Goal: Task Accomplishment & Management: Manage account settings

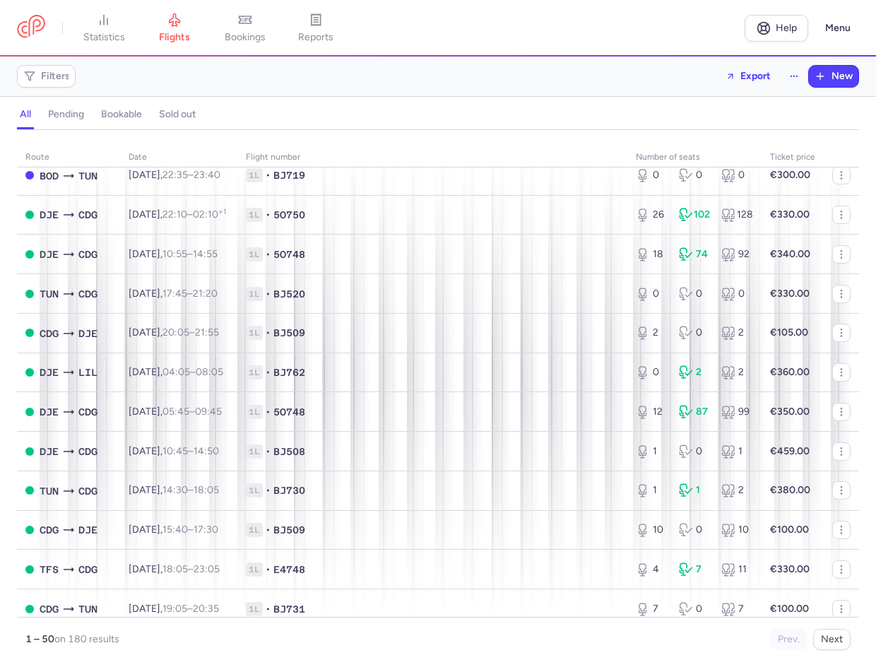
scroll to position [1542, 0]
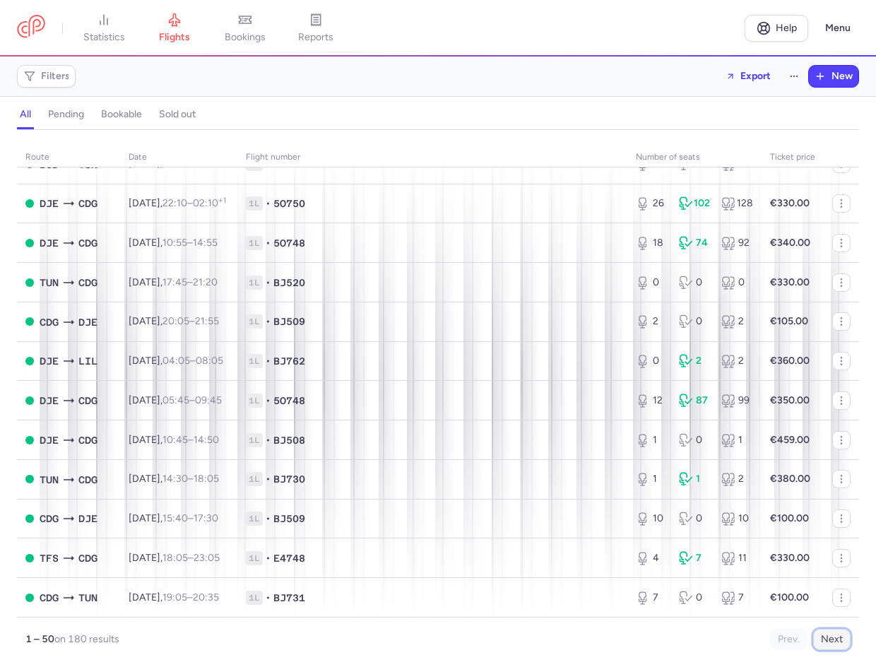
click at [831, 637] on button "Next" at bounding box center [831, 638] width 37 height 21
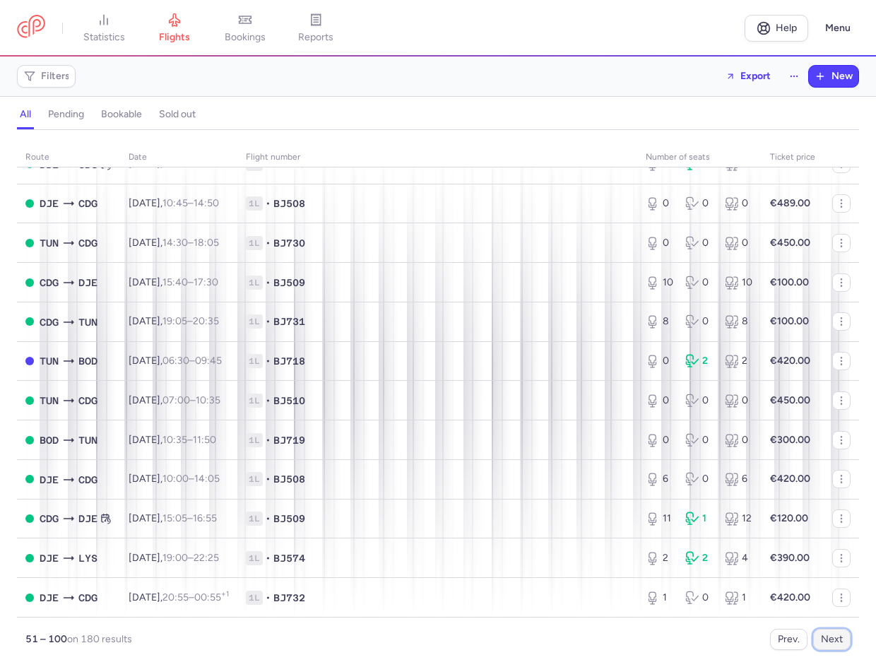
click at [844, 641] on button "Next" at bounding box center [831, 638] width 37 height 21
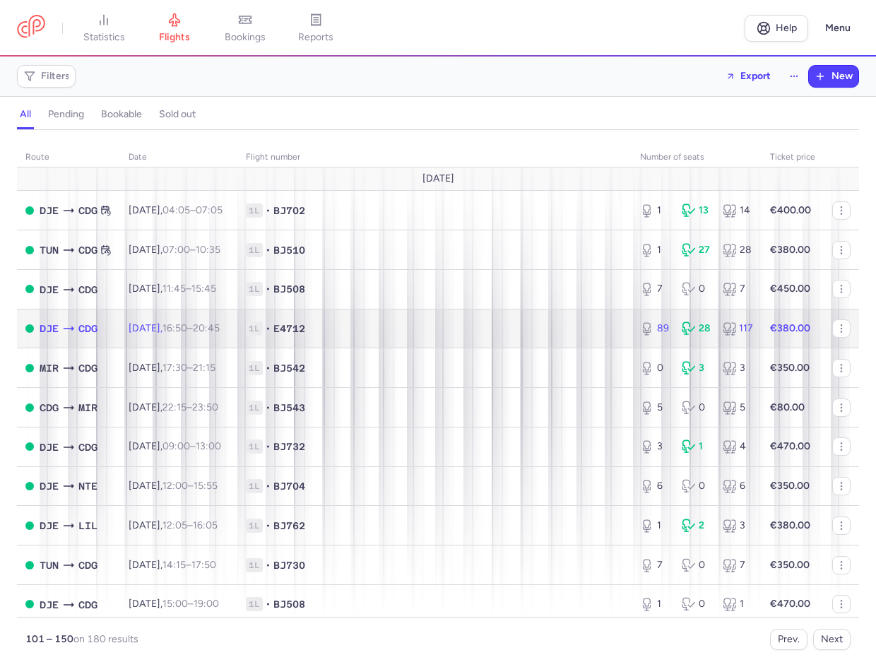
click at [405, 327] on span "1L • E4712" at bounding box center [434, 328] width 377 height 14
select select "hours"
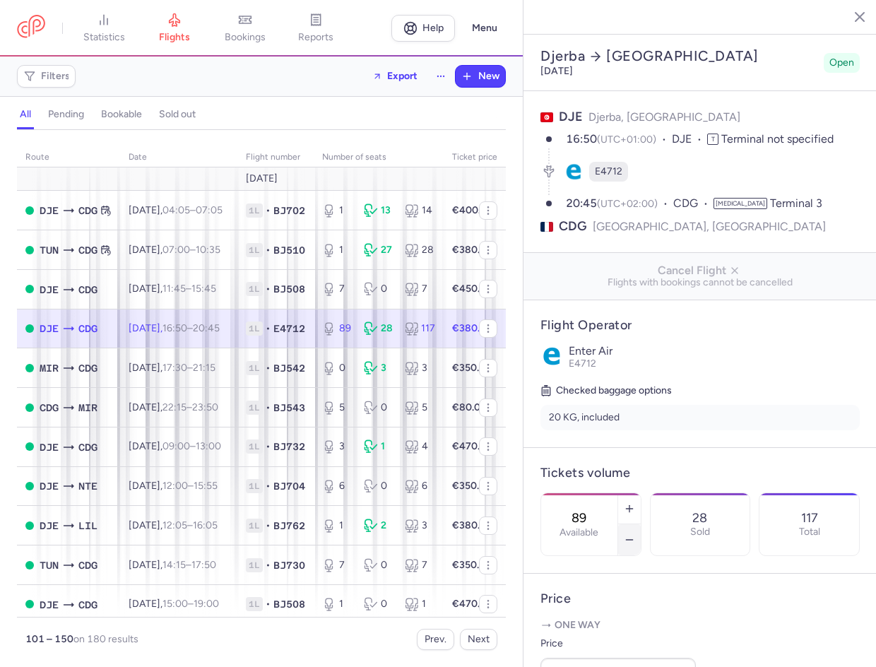
click at [635, 534] on icon "button" at bounding box center [628, 539] width 11 height 11
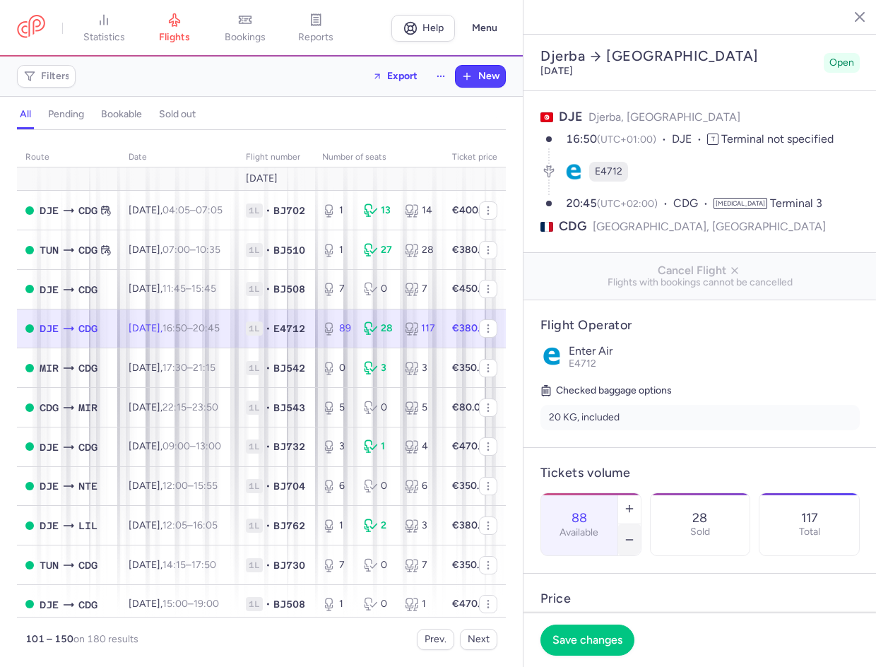
click at [635, 534] on icon "button" at bounding box center [628, 539] width 11 height 11
type input "84"
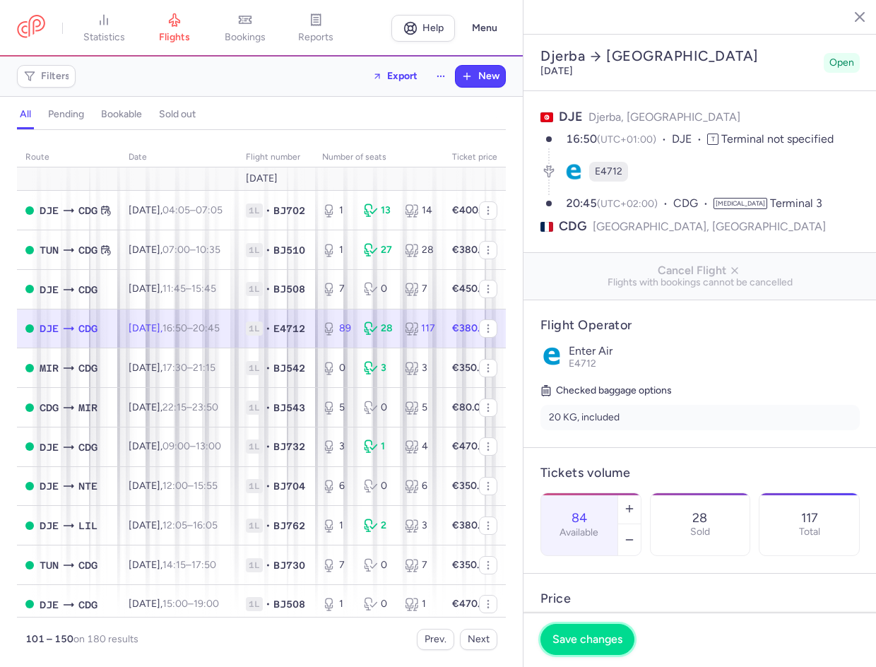
click at [586, 638] on span "Save changes" at bounding box center [587, 639] width 70 height 13
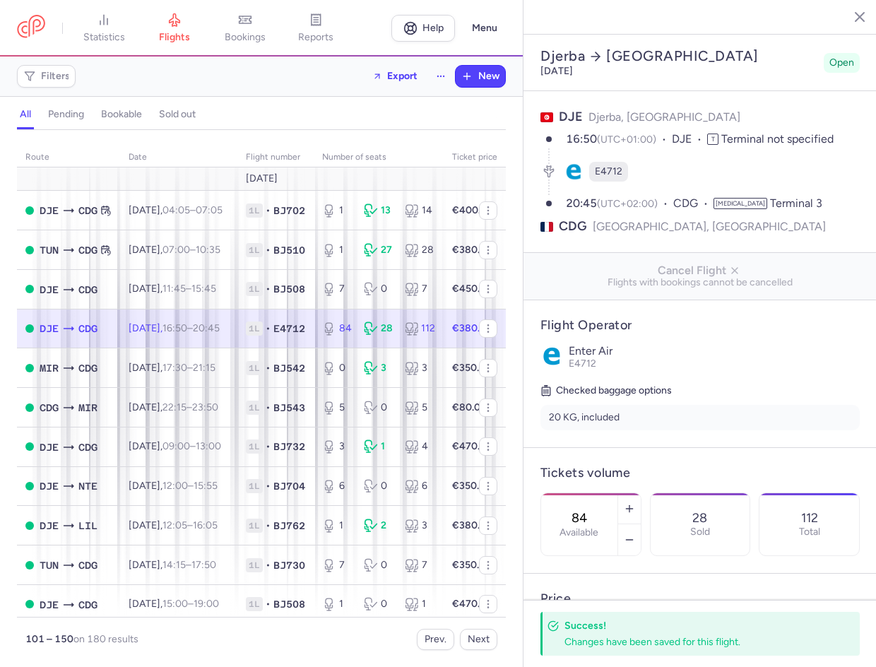
click at [847, 16] on line "button" at bounding box center [848, 16] width 7 height 7
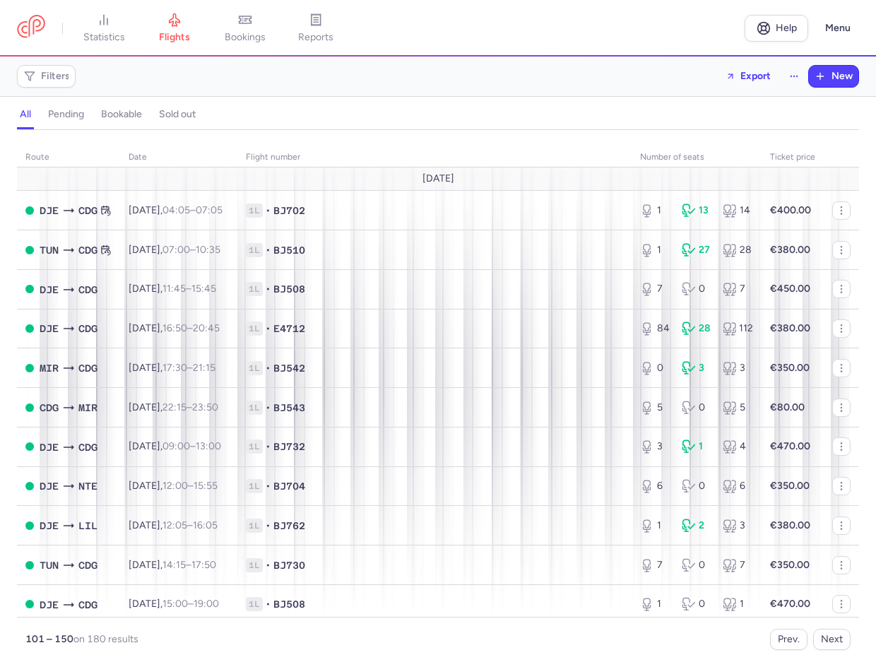
click at [701, 26] on nav "statistics flights bookings reports" at bounding box center [380, 28] width 727 height 31
click at [787, 646] on button "Prev." at bounding box center [788, 638] width 37 height 21
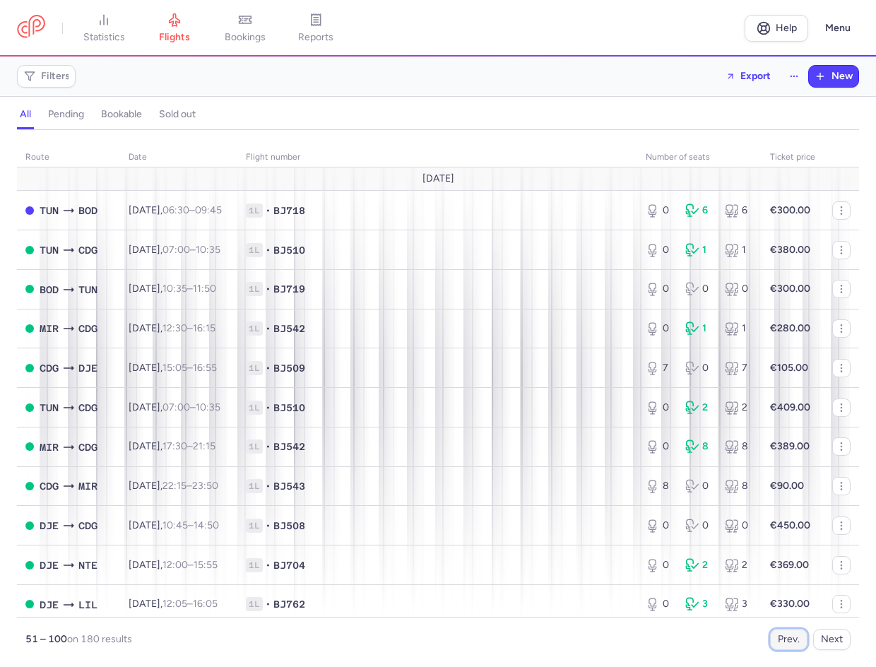
click at [787, 646] on button "Prev." at bounding box center [788, 638] width 37 height 21
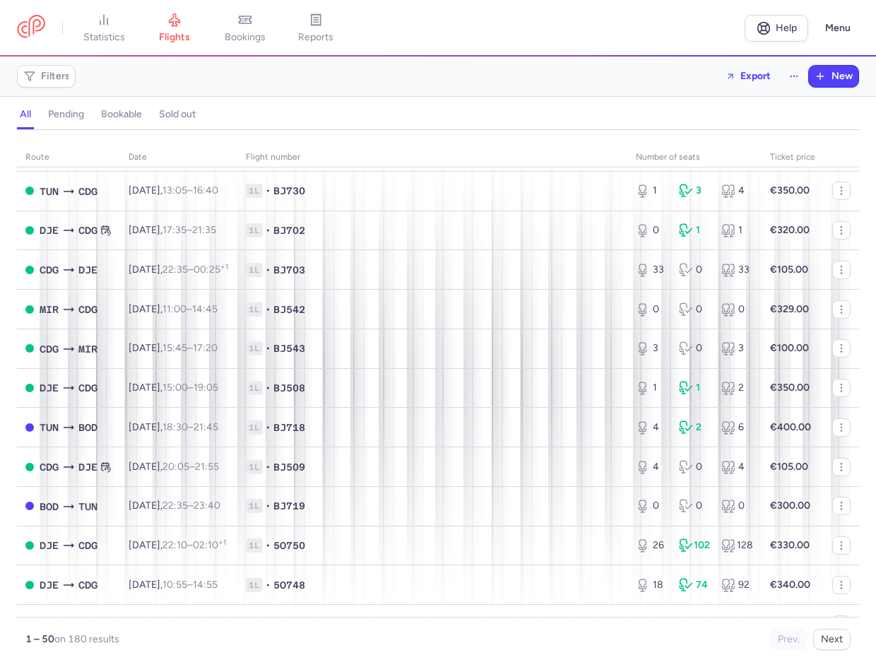
scroll to position [1542, 0]
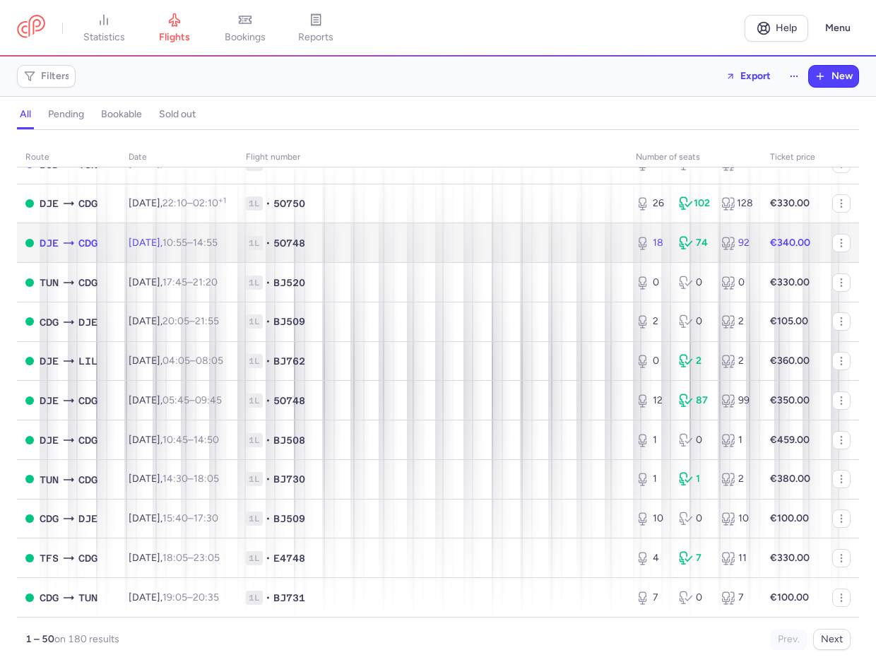
click at [415, 247] on span "1L • 5O748" at bounding box center [432, 243] width 373 height 14
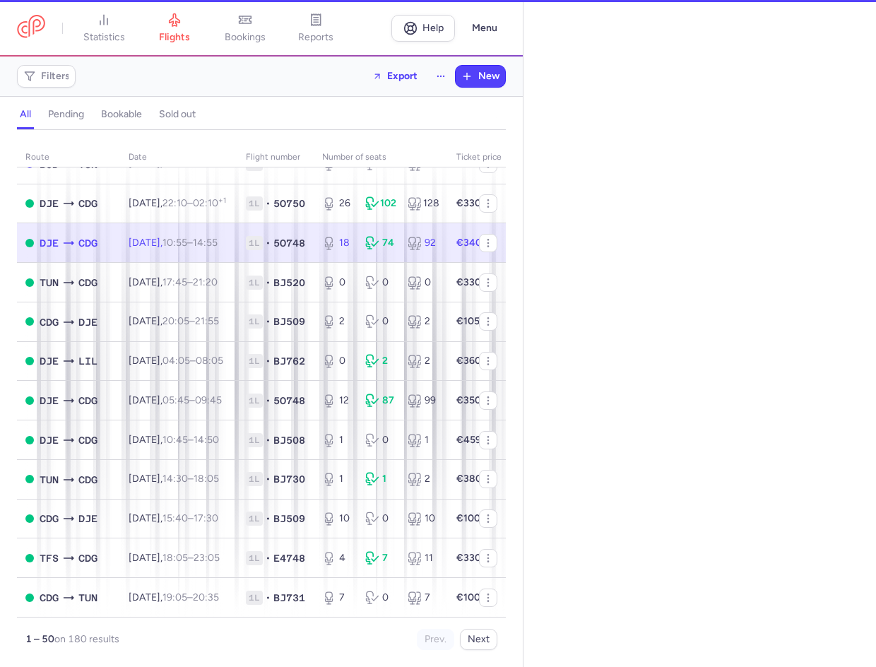
select select "hours"
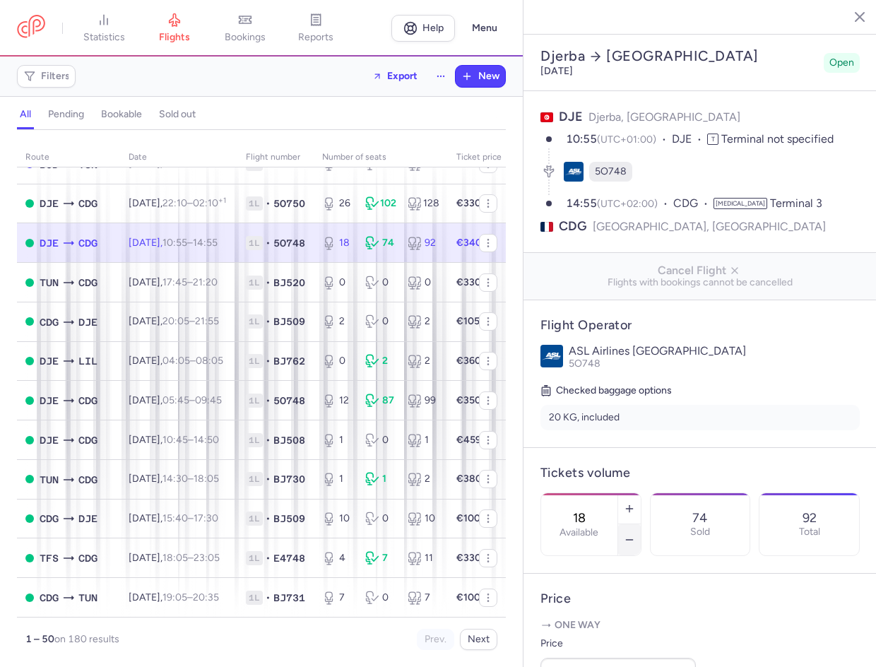
click at [640, 524] on button "button" at bounding box center [629, 539] width 23 height 31
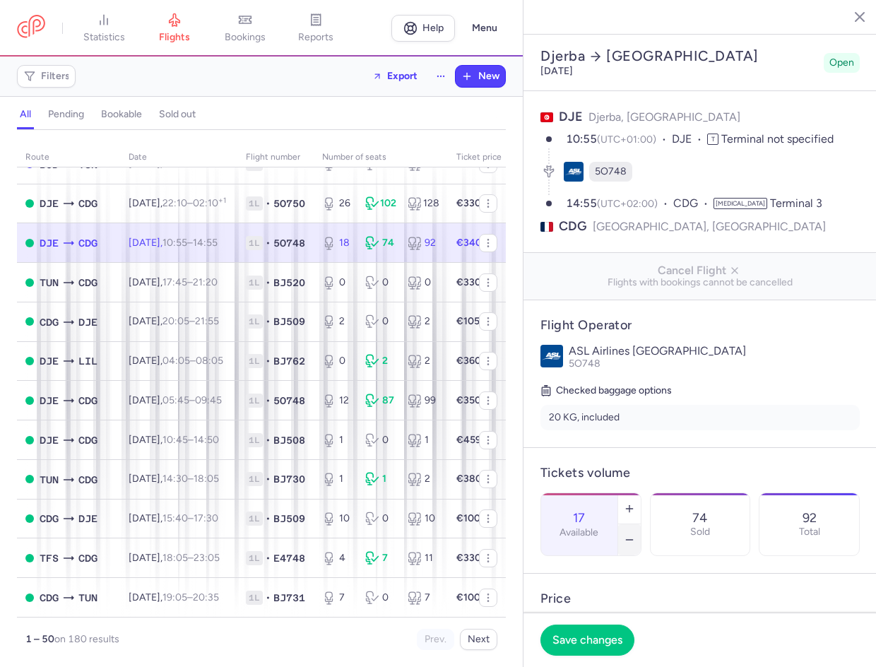
click at [640, 524] on button "button" at bounding box center [629, 539] width 23 height 31
type input "16"
click at [607, 638] on span "Save changes" at bounding box center [587, 639] width 70 height 13
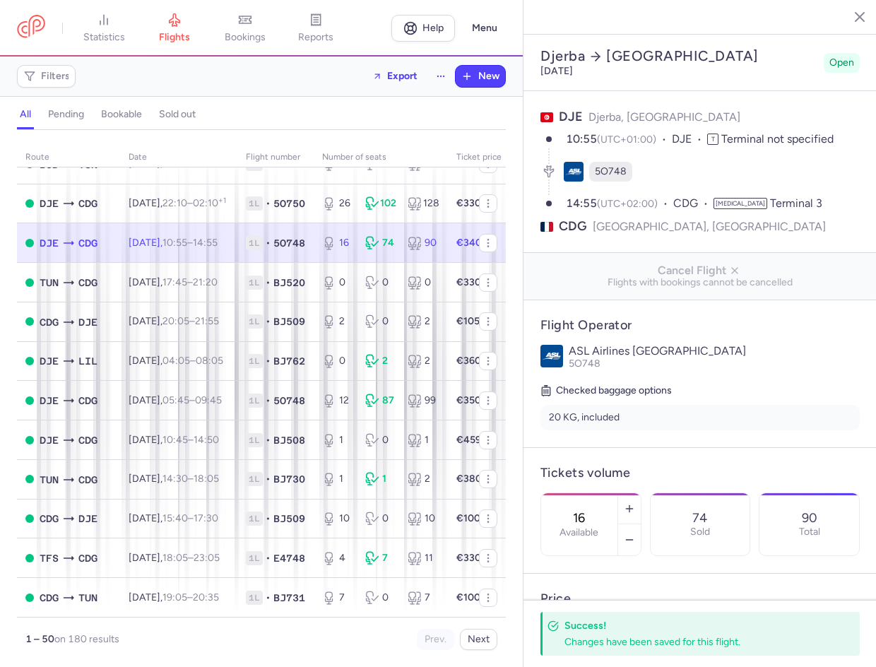
click at [316, 102] on div "all pending bookable sold out" at bounding box center [261, 115] width 489 height 30
click at [848, 20] on icon "button" at bounding box center [849, 16] width 14 height 14
